Goal: Feedback & Contribution: Leave review/rating

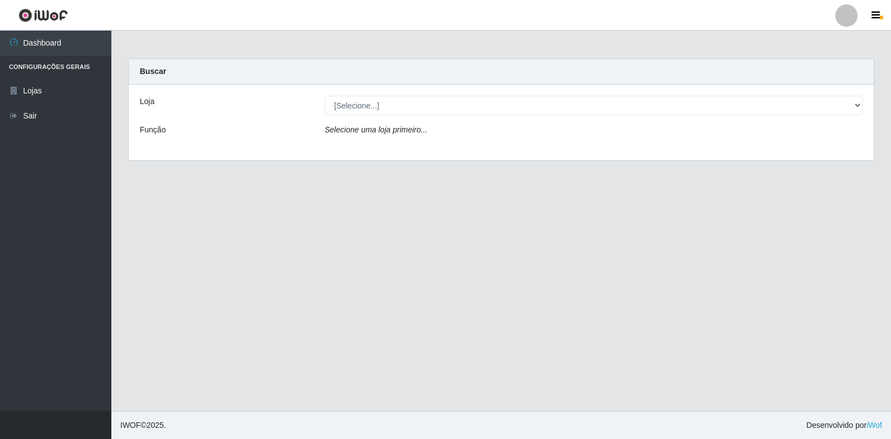
click at [863, 106] on div "[Selecione...] Atacado Vem - [STREET_ADDRESS]" at bounding box center [593, 105] width 555 height 19
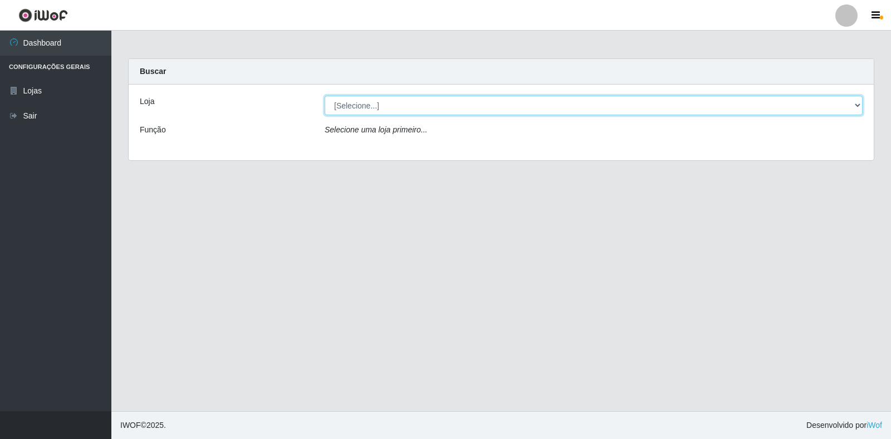
click at [859, 106] on select "[Selecione...] Atacado Vem - [STREET_ADDRESS]" at bounding box center [594, 105] width 538 height 19
select select "455"
click at [325, 96] on select "[Selecione...] Atacado Vem - [STREET_ADDRESS]" at bounding box center [594, 105] width 538 height 19
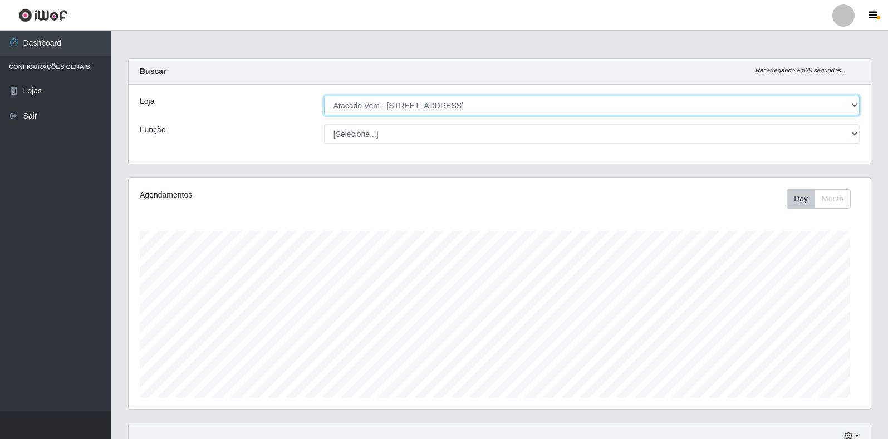
scroll to position [231, 742]
click at [850, 106] on select "[Selecione...] Atacado Vem - [STREET_ADDRESS]" at bounding box center [592, 105] width 536 height 19
click at [324, 96] on select "[Selecione...] Atacado Vem - [STREET_ADDRESS]" at bounding box center [592, 105] width 536 height 19
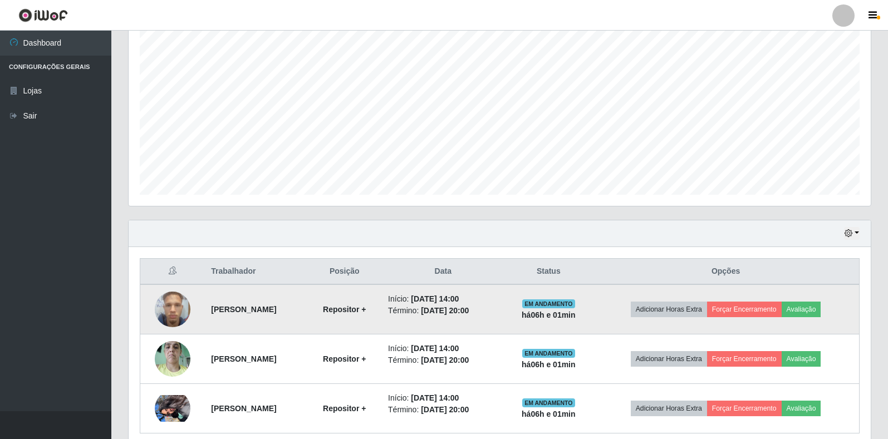
scroll to position [223, 0]
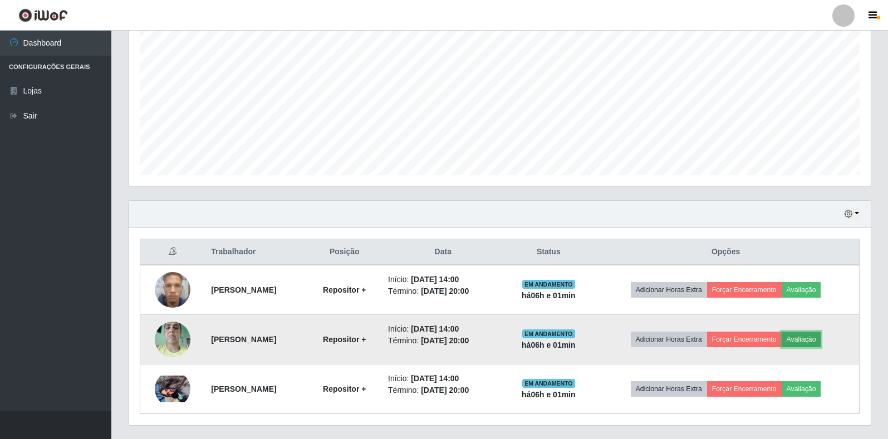
click at [811, 341] on button "Avaliação" at bounding box center [802, 340] width 40 height 16
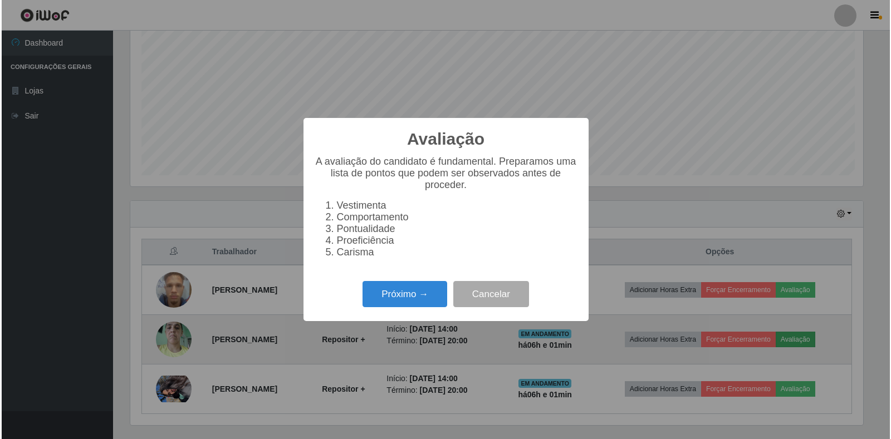
scroll to position [231, 736]
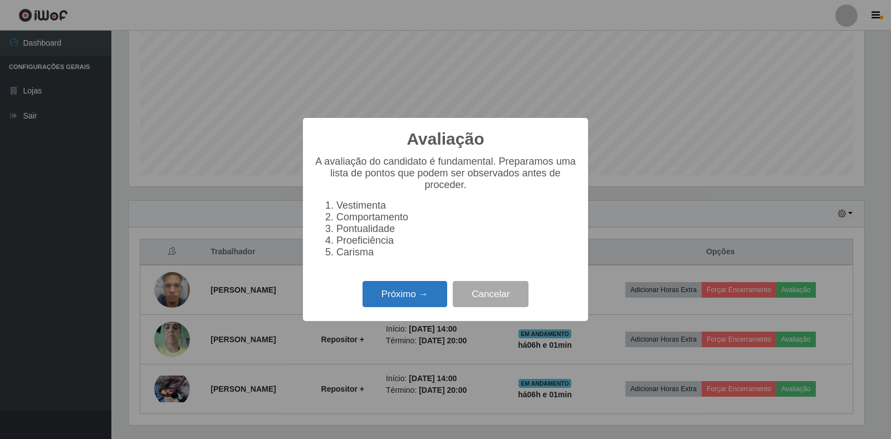
click at [391, 304] on button "Próximo →" at bounding box center [405, 294] width 85 height 26
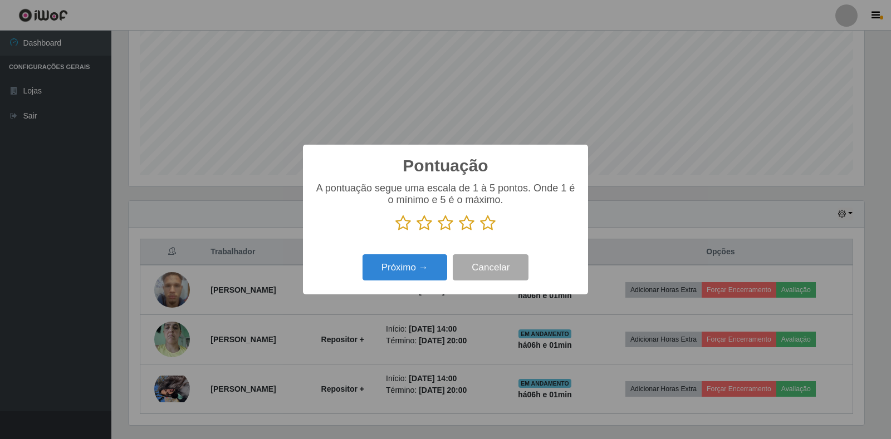
scroll to position [556650, 556145]
click at [484, 225] on icon at bounding box center [488, 223] width 16 height 17
click at [480, 232] on input "radio" at bounding box center [480, 232] width 0 height 0
click at [430, 267] on button "Próximo →" at bounding box center [405, 267] width 85 height 26
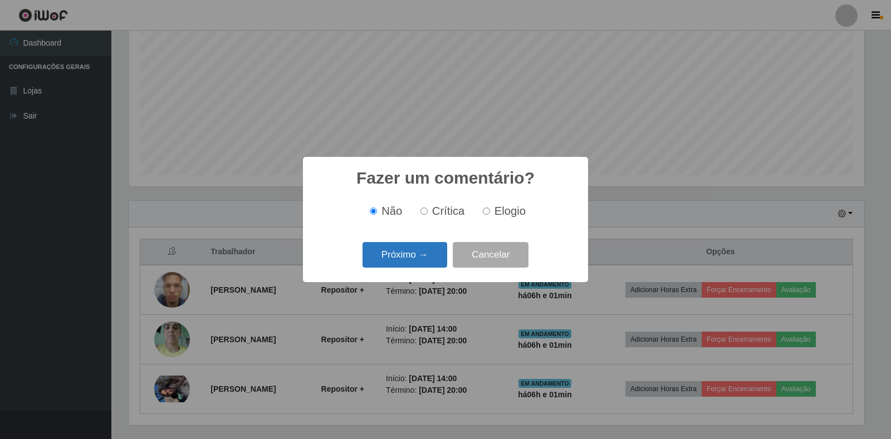
click at [431, 261] on button "Próximo →" at bounding box center [405, 255] width 85 height 26
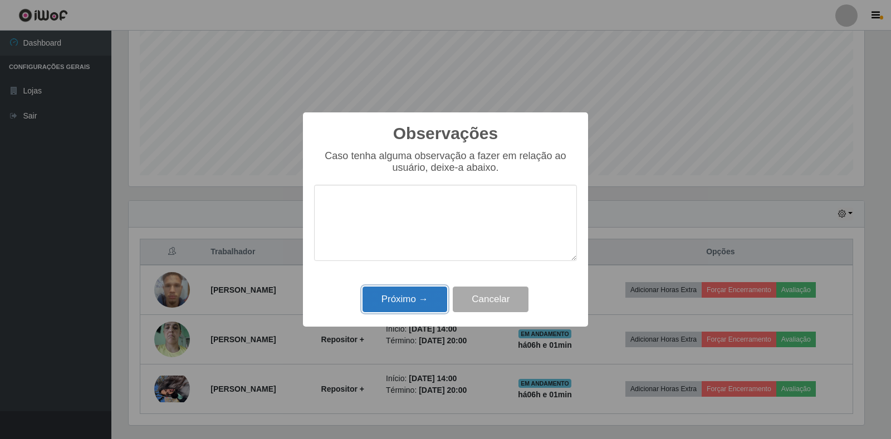
click at [416, 304] on button "Próximo →" at bounding box center [405, 300] width 85 height 26
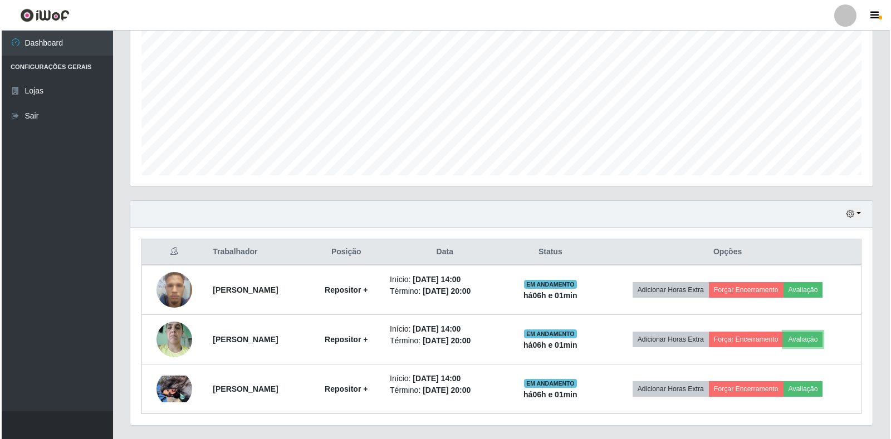
scroll to position [231, 742]
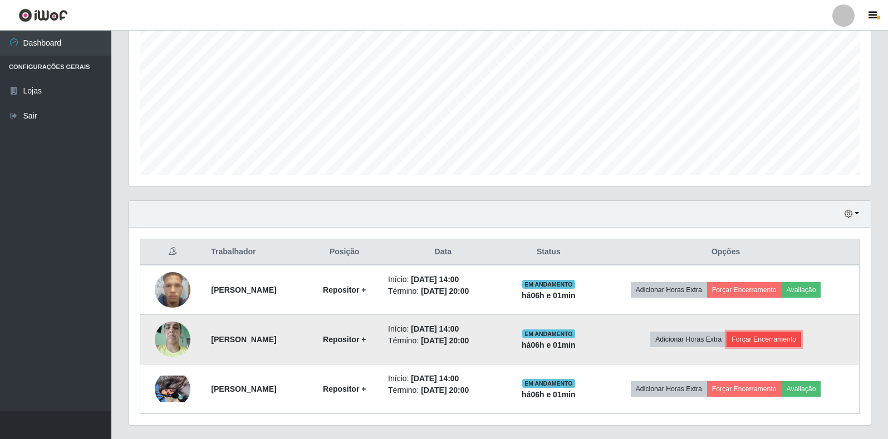
click at [762, 339] on button "Forçar Encerramento" at bounding box center [764, 340] width 75 height 16
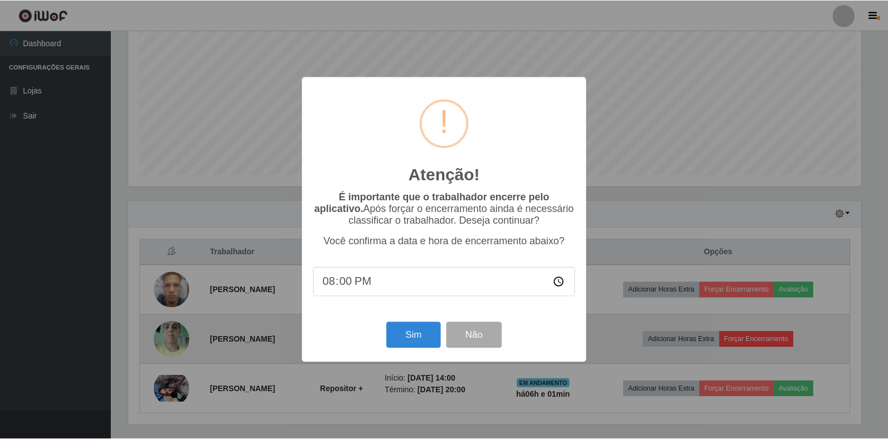
scroll to position [231, 736]
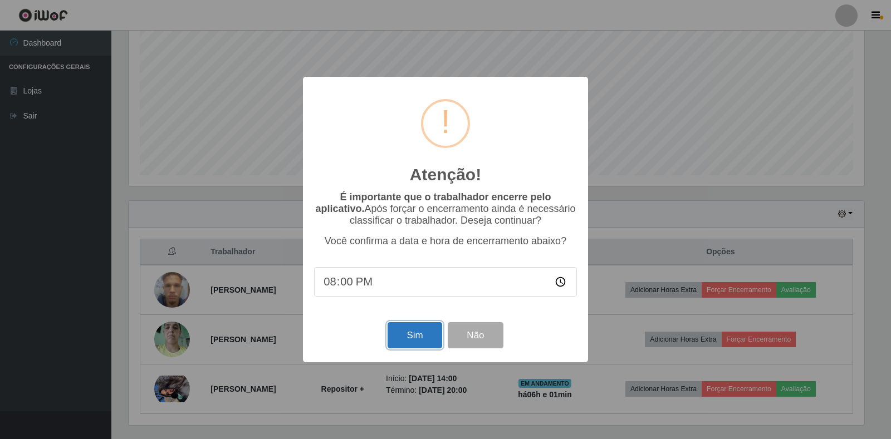
click at [416, 334] on button "Sim" at bounding box center [415, 335] width 54 height 26
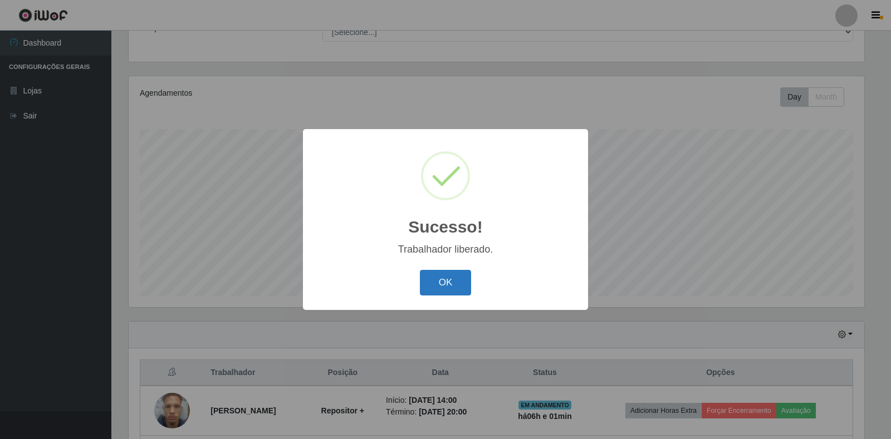
click at [444, 275] on button "OK" at bounding box center [446, 283] width 52 height 26
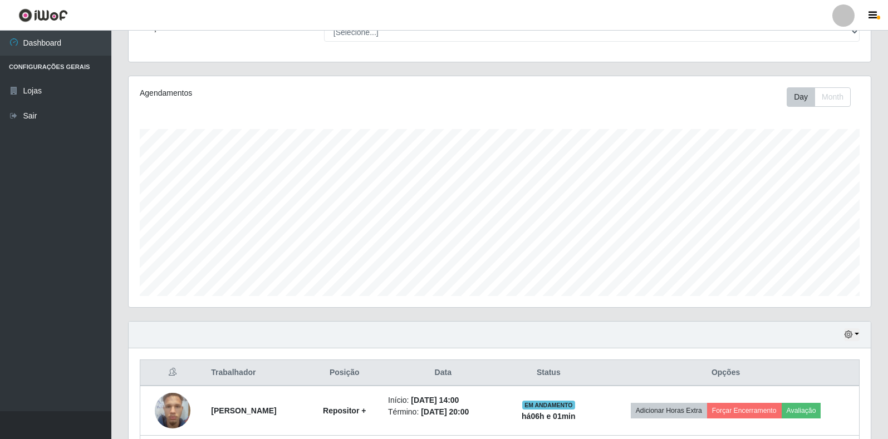
scroll to position [201, 0]
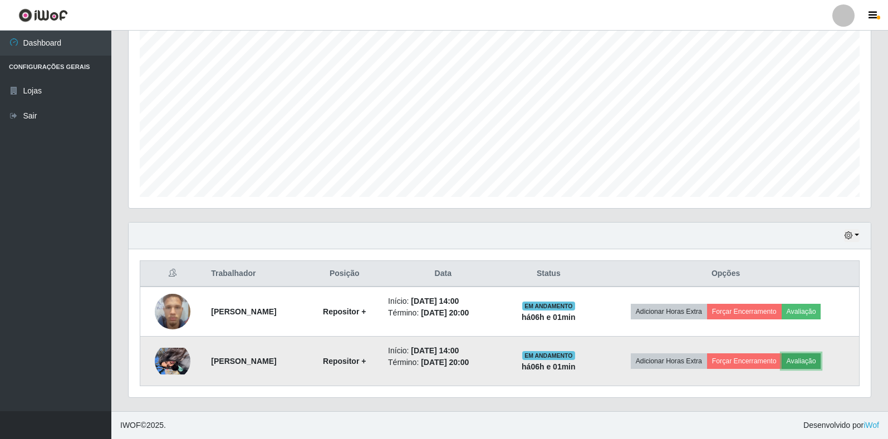
click at [821, 359] on button "Avaliação" at bounding box center [802, 362] width 40 height 16
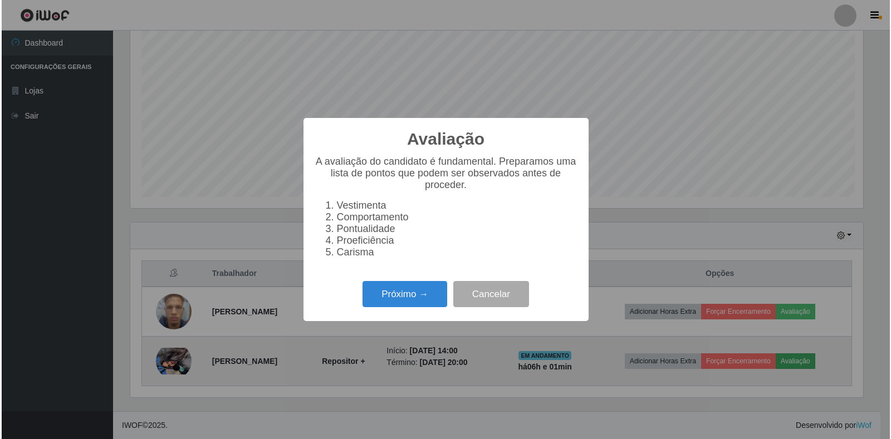
scroll to position [231, 736]
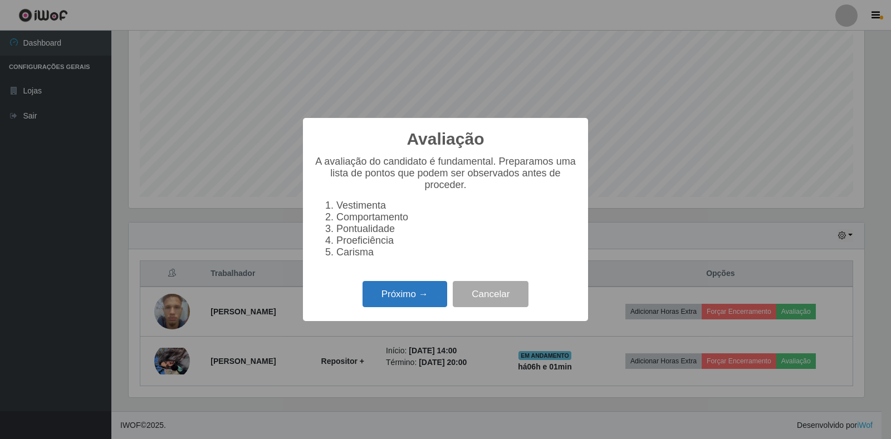
click at [403, 307] on button "Próximo →" at bounding box center [405, 294] width 85 height 26
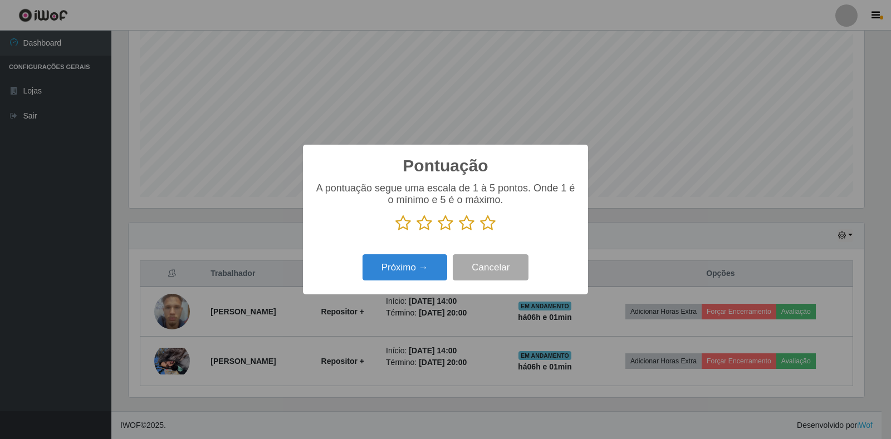
scroll to position [556650, 556145]
click at [486, 228] on icon at bounding box center [488, 223] width 16 height 17
click at [480, 232] on input "radio" at bounding box center [480, 232] width 0 height 0
click at [415, 265] on button "Próximo →" at bounding box center [405, 267] width 85 height 26
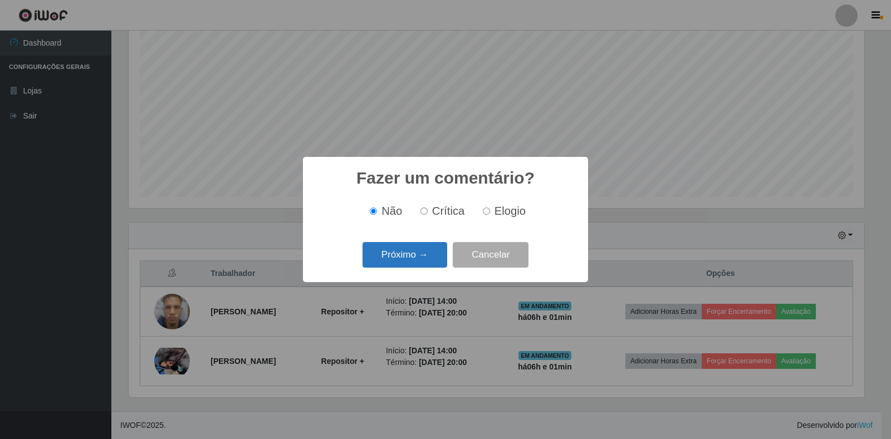
click at [417, 256] on button "Próximo →" at bounding box center [405, 255] width 85 height 26
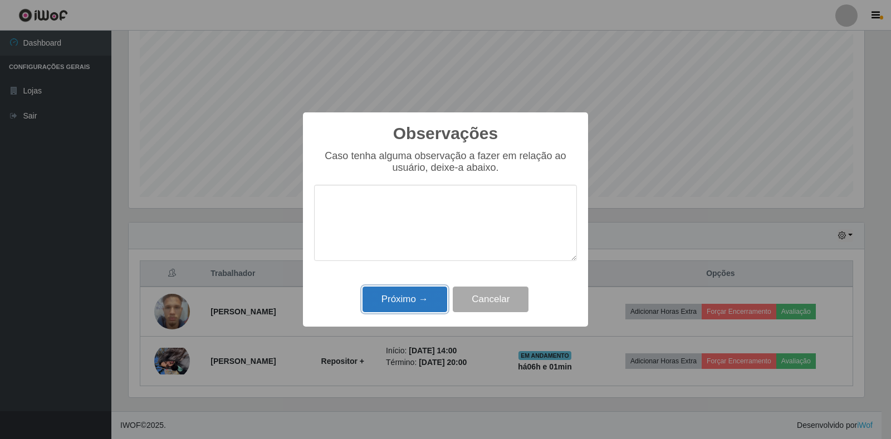
click at [410, 297] on button "Próximo →" at bounding box center [405, 300] width 85 height 26
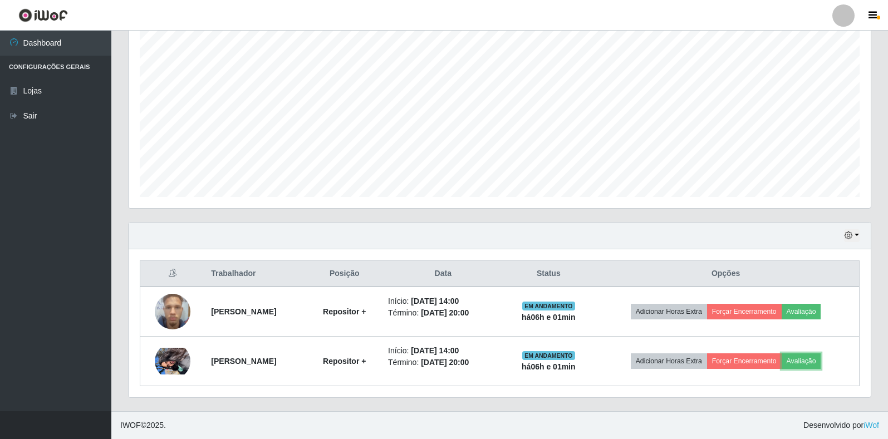
scroll to position [231, 742]
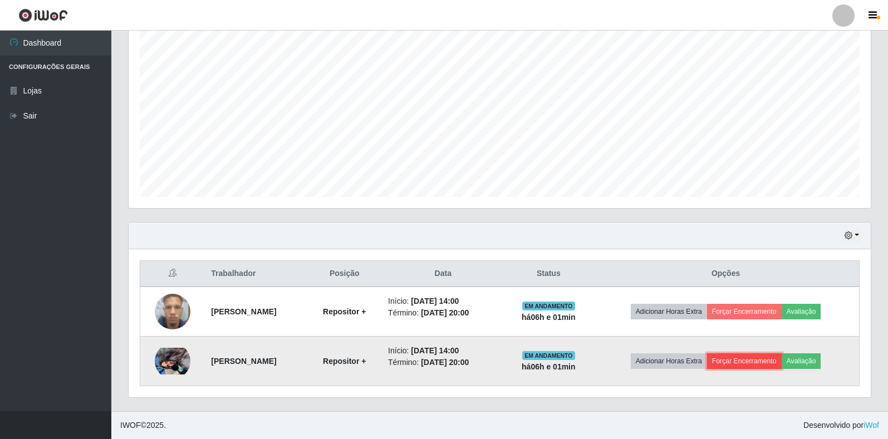
click at [768, 364] on button "Forçar Encerramento" at bounding box center [744, 362] width 75 height 16
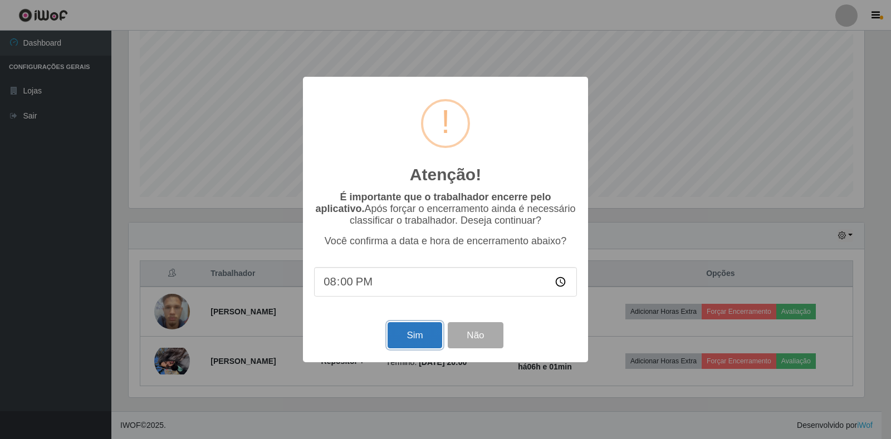
click at [407, 341] on button "Sim" at bounding box center [415, 335] width 54 height 26
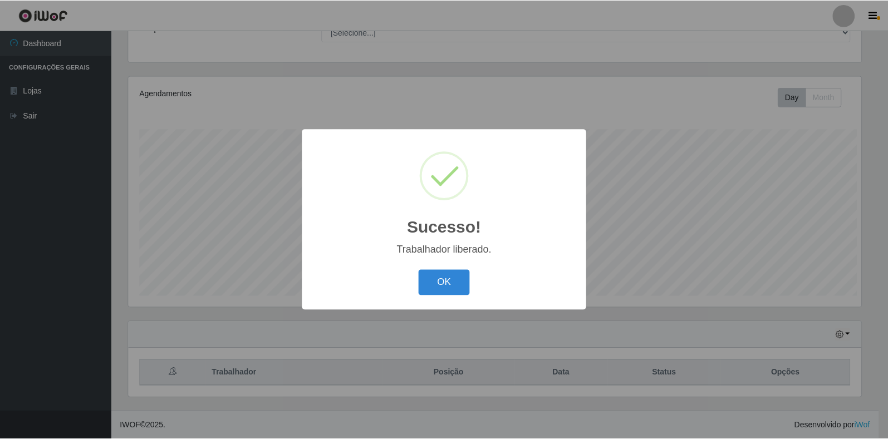
scroll to position [0, 0]
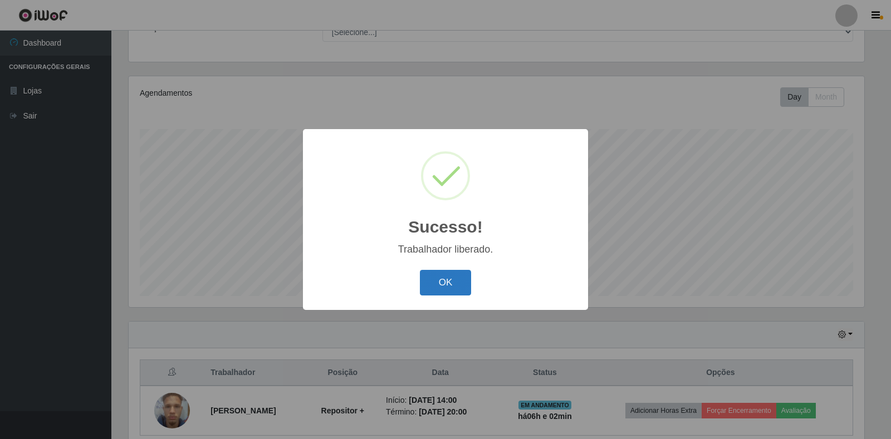
click at [438, 288] on button "OK" at bounding box center [446, 283] width 52 height 26
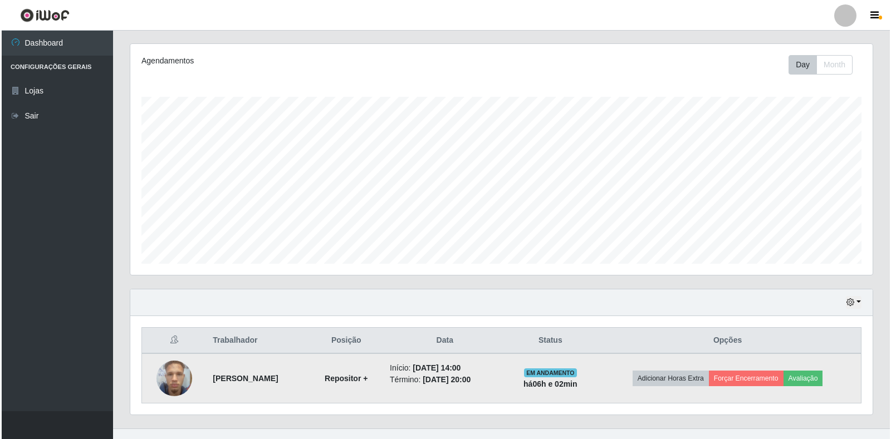
scroll to position [151, 0]
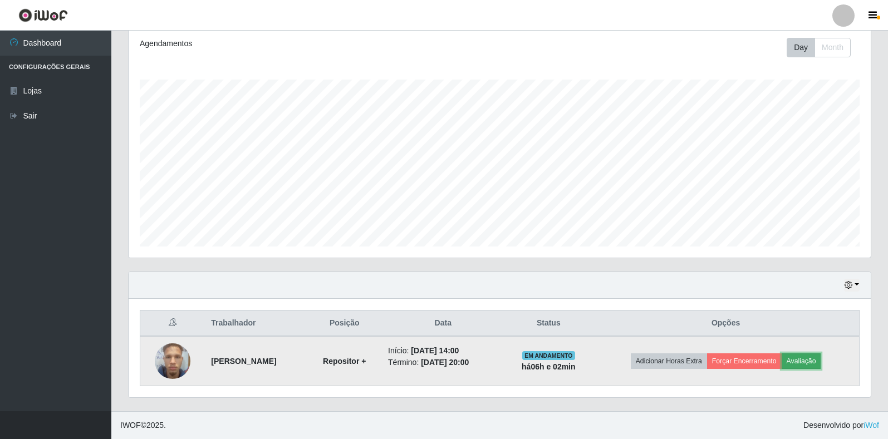
click at [815, 362] on button "Avaliação" at bounding box center [802, 362] width 40 height 16
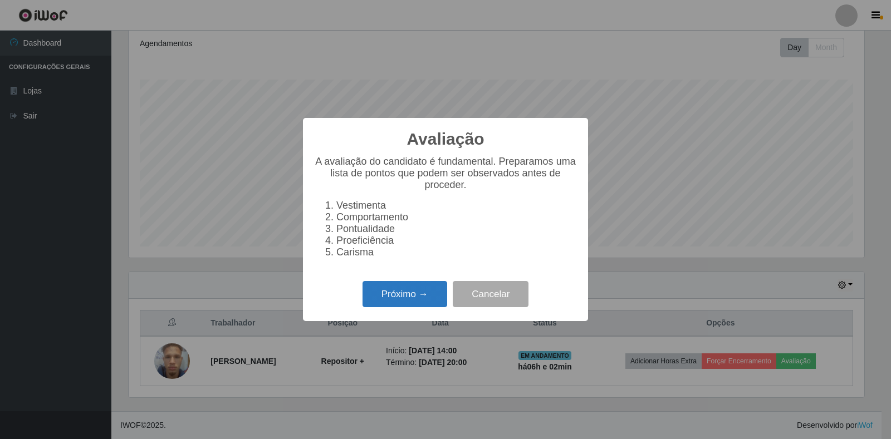
click at [424, 304] on button "Próximo →" at bounding box center [405, 294] width 85 height 26
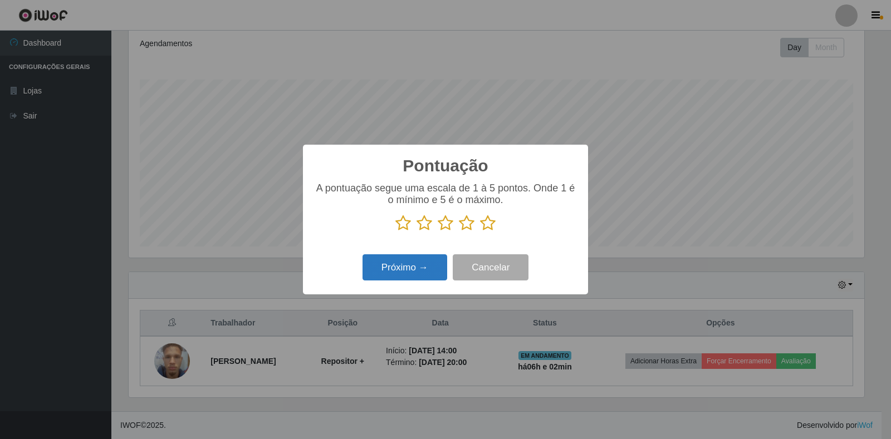
click at [415, 262] on button "Próximo →" at bounding box center [405, 267] width 85 height 26
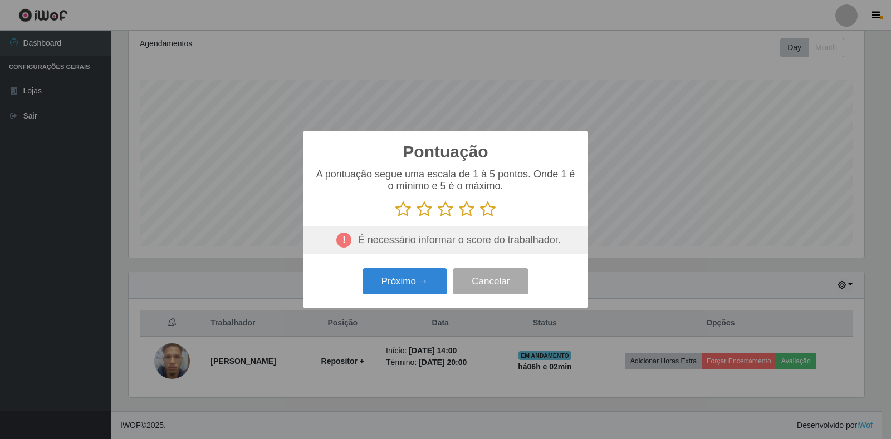
click at [486, 213] on icon at bounding box center [488, 209] width 16 height 17
click at [480, 218] on input "radio" at bounding box center [480, 218] width 0 height 0
click at [413, 290] on button "Próximo →" at bounding box center [405, 281] width 85 height 26
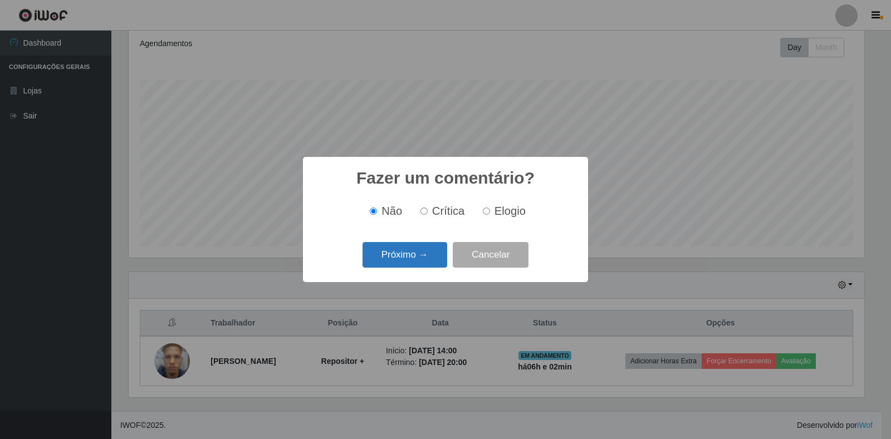
click at [415, 253] on button "Próximo →" at bounding box center [405, 255] width 85 height 26
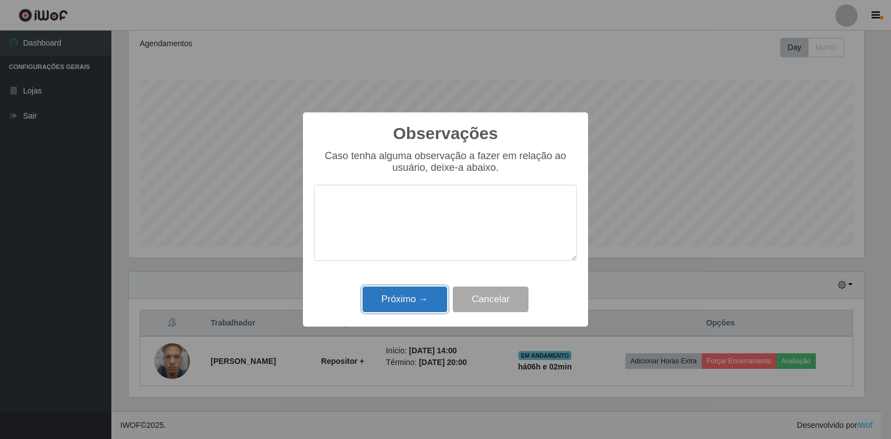
click at [418, 309] on button "Próximo →" at bounding box center [405, 300] width 85 height 26
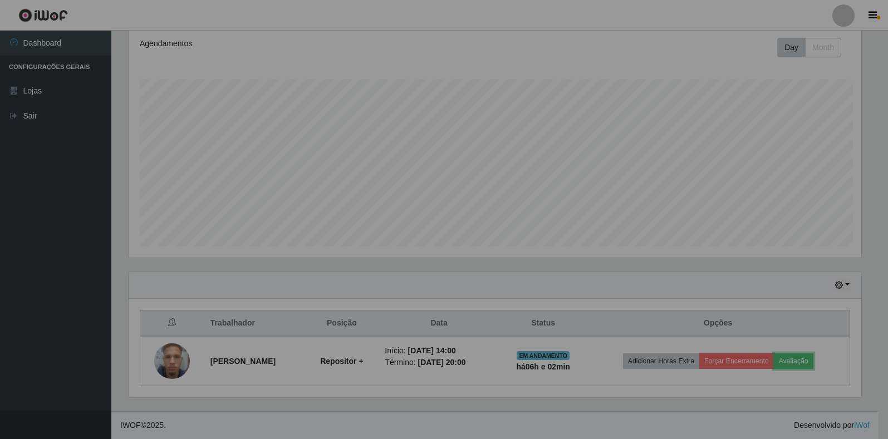
scroll to position [231, 742]
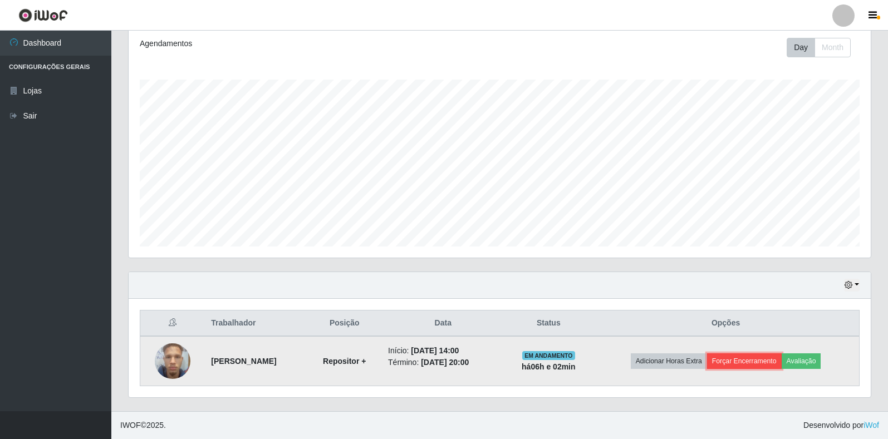
click at [767, 363] on button "Forçar Encerramento" at bounding box center [744, 362] width 75 height 16
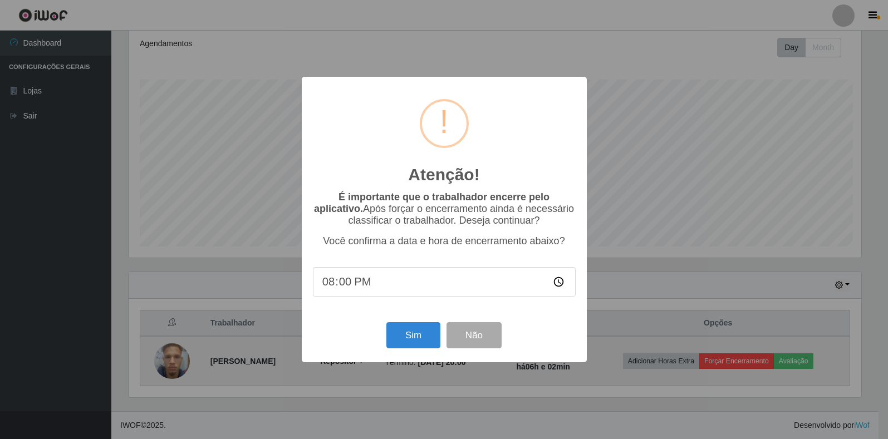
scroll to position [231, 736]
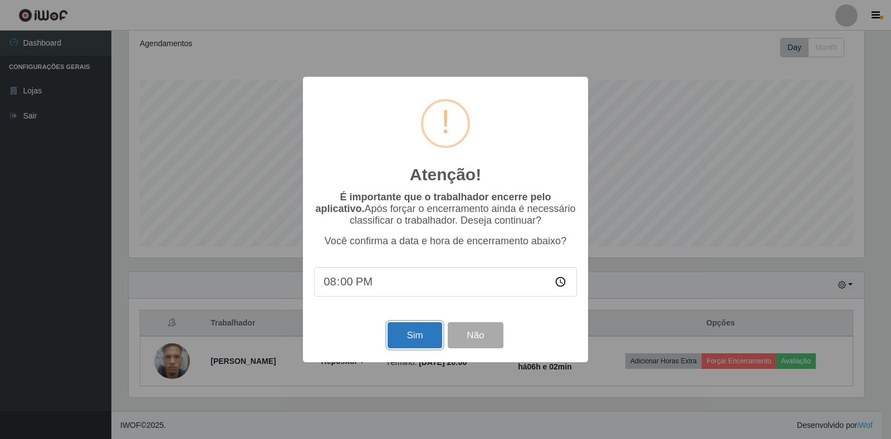
click at [420, 342] on button "Sim" at bounding box center [415, 335] width 54 height 26
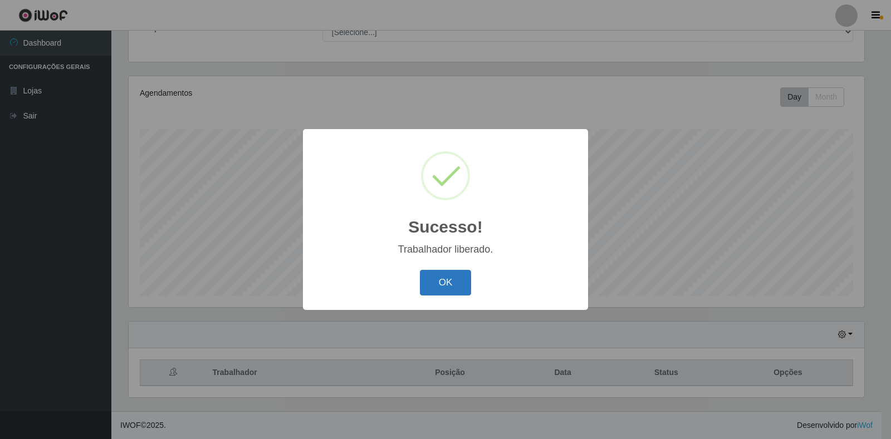
click at [452, 281] on button "OK" at bounding box center [446, 283] width 52 height 26
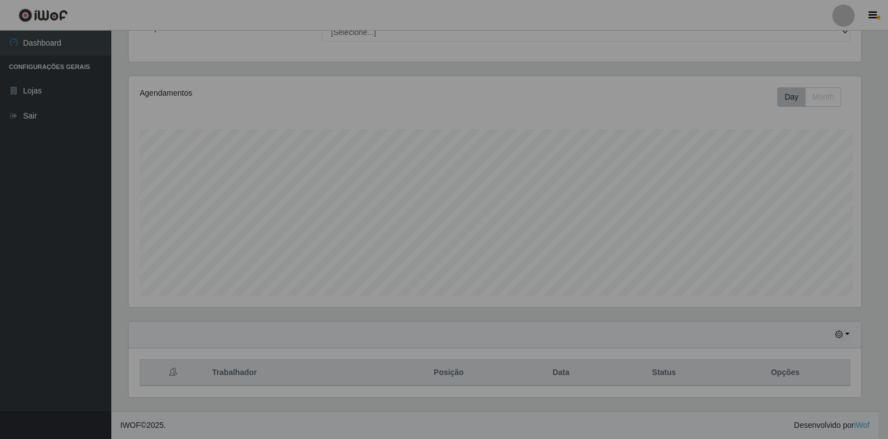
scroll to position [231, 742]
